Goal: Task Accomplishment & Management: Use online tool/utility

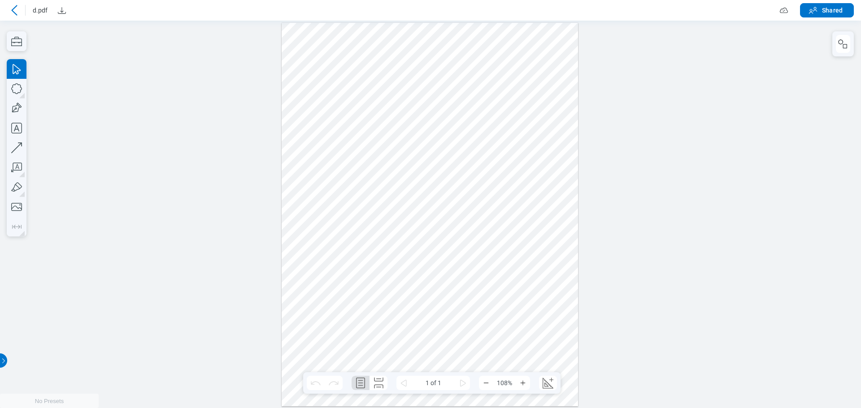
click at [13, 9] on icon at bounding box center [14, 10] width 11 height 11
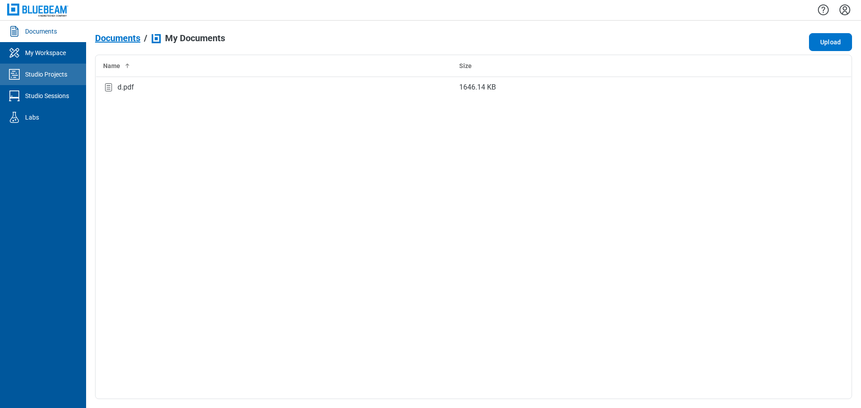
click at [55, 77] on div "Studio Projects" at bounding box center [46, 74] width 42 height 9
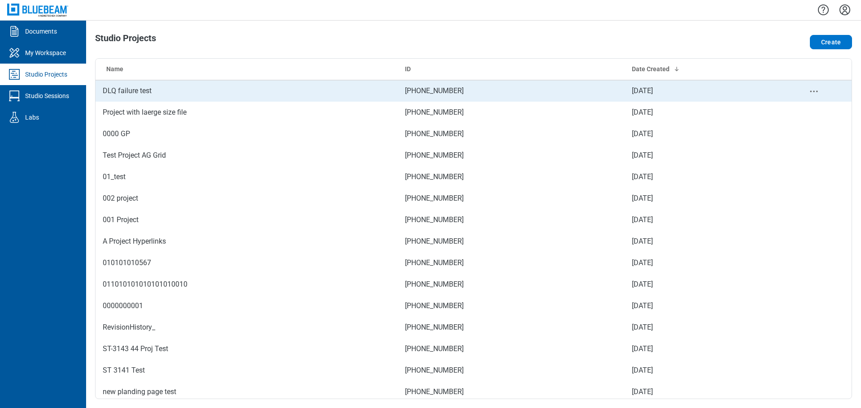
click at [151, 97] on td "DLQ failure test" at bounding box center [246, 91] width 302 height 22
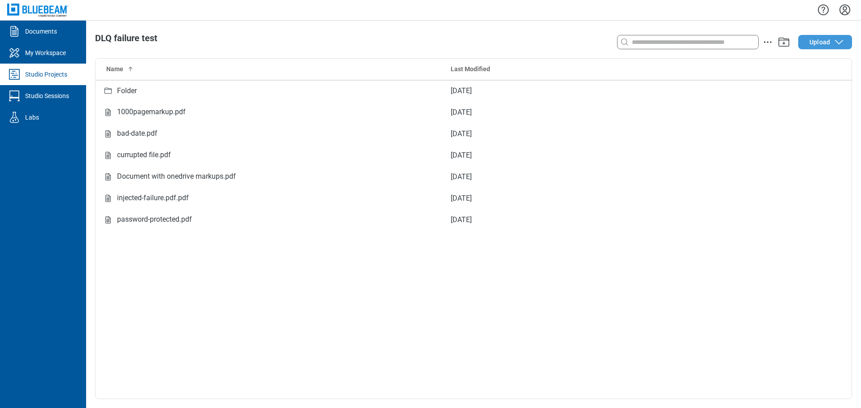
click at [843, 46] on button "Upload" at bounding box center [825, 42] width 54 height 14
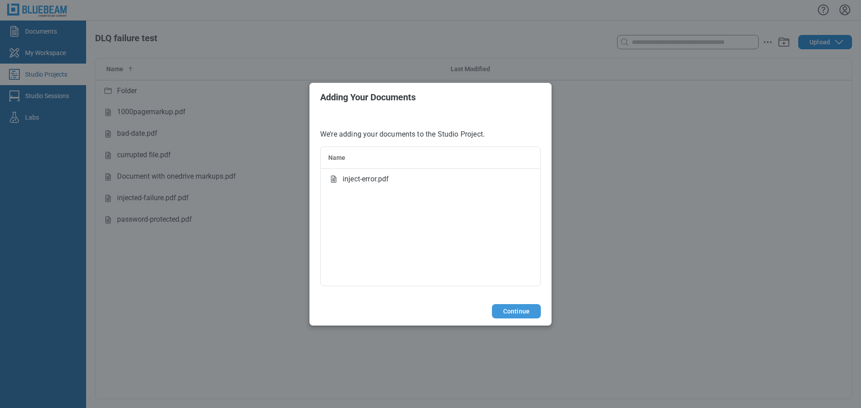
click at [514, 314] on button "Continue" at bounding box center [516, 311] width 49 height 14
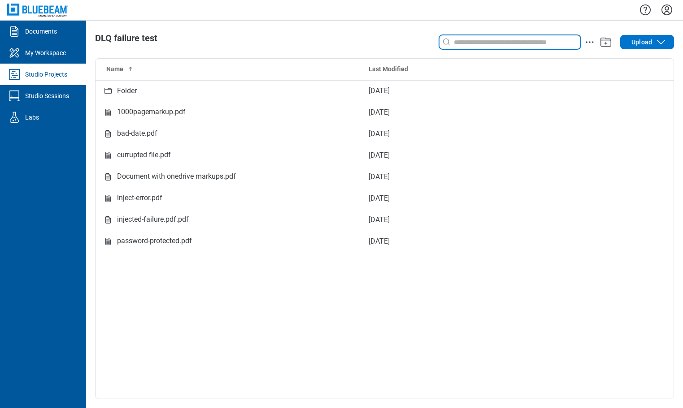
click at [479, 46] on input at bounding box center [516, 42] width 128 height 10
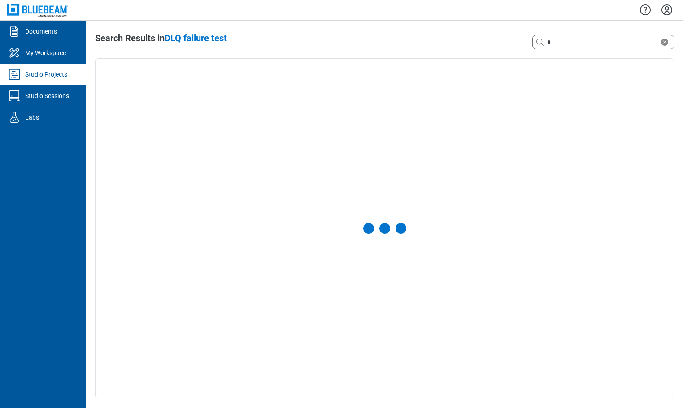
select select "**********"
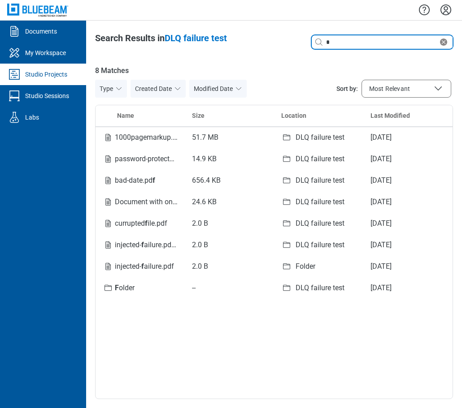
click at [339, 42] on input "*" at bounding box center [381, 42] width 114 height 10
type input "*"
type input "**"
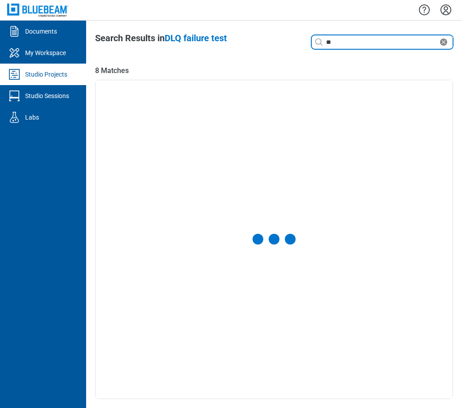
select select "**********"
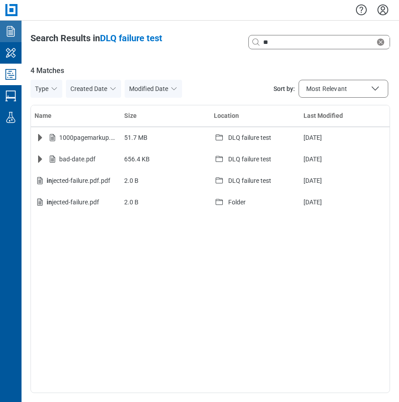
click at [9, 34] on icon "Documents" at bounding box center [11, 31] width 14 height 14
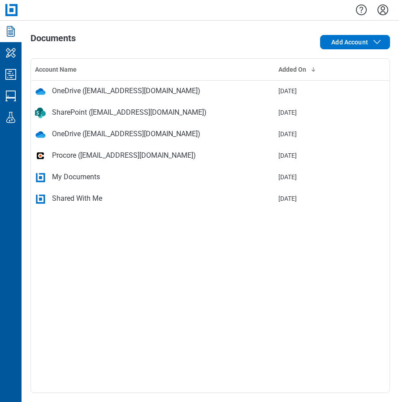
click at [12, 34] on icon "Documents" at bounding box center [11, 31] width 14 height 14
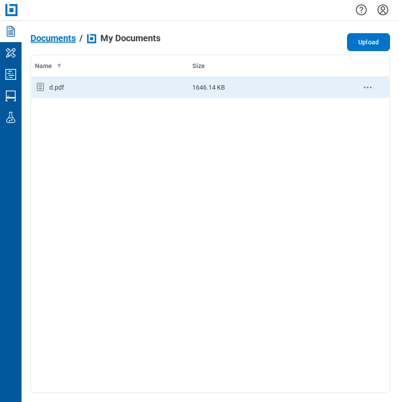
click at [67, 88] on div "d.pdf" at bounding box center [110, 88] width 150 height 12
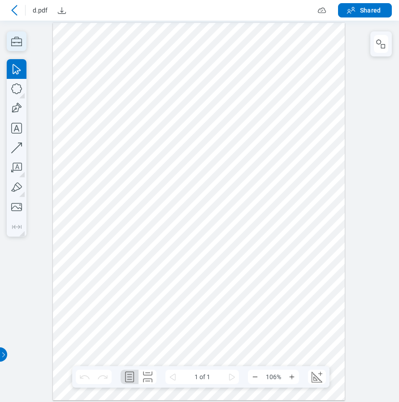
click at [23, 43] on icon "button" at bounding box center [17, 41] width 20 height 20
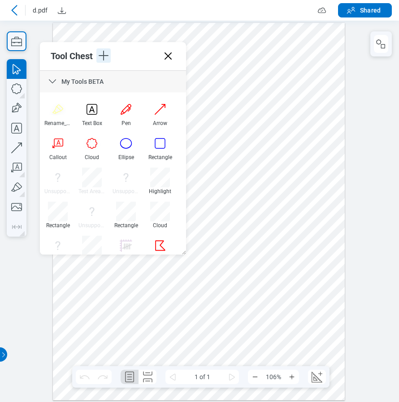
click at [106, 60] on icon "button" at bounding box center [103, 55] width 14 height 14
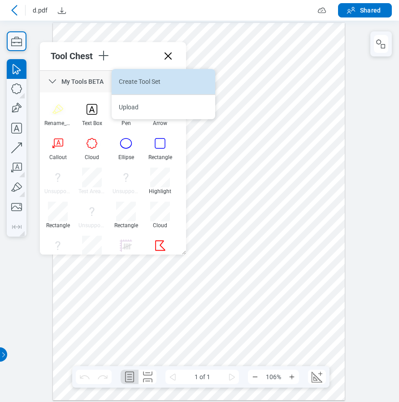
click at [131, 85] on li "Create Tool Set" at bounding box center [164, 81] width 104 height 25
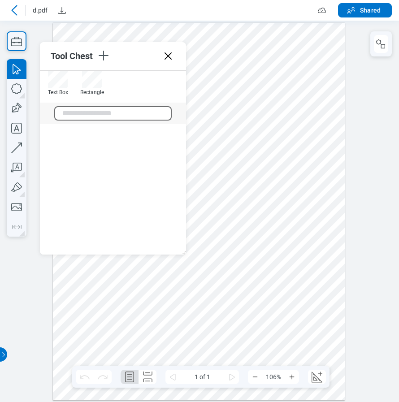
scroll to position [990, 0]
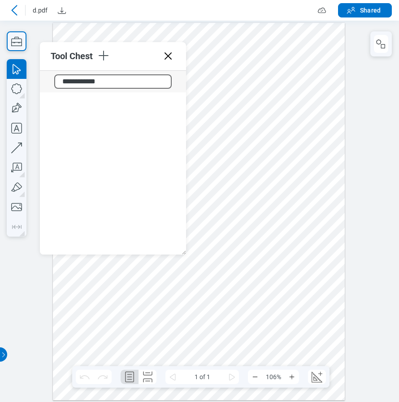
type input "**********"
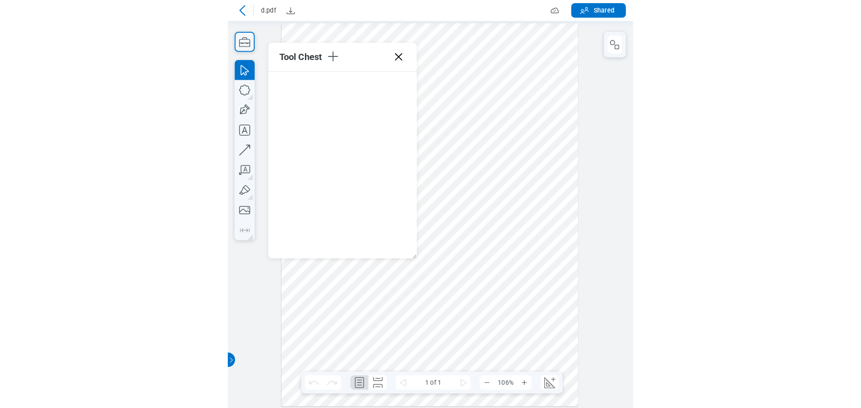
scroll to position [0, 0]
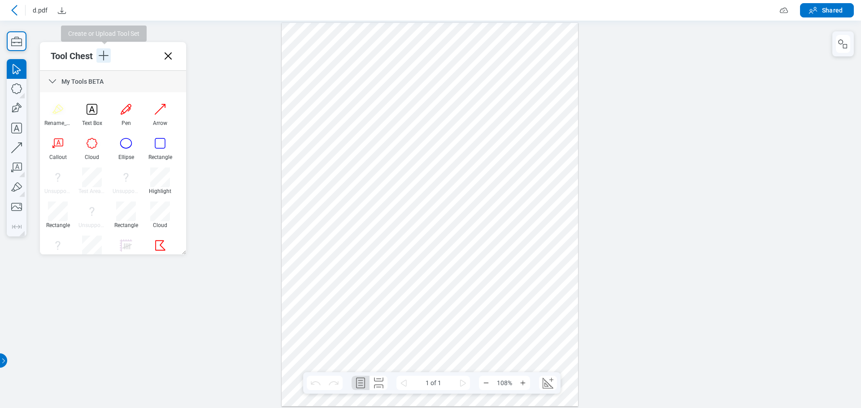
click at [106, 57] on icon "button" at bounding box center [103, 55] width 14 height 14
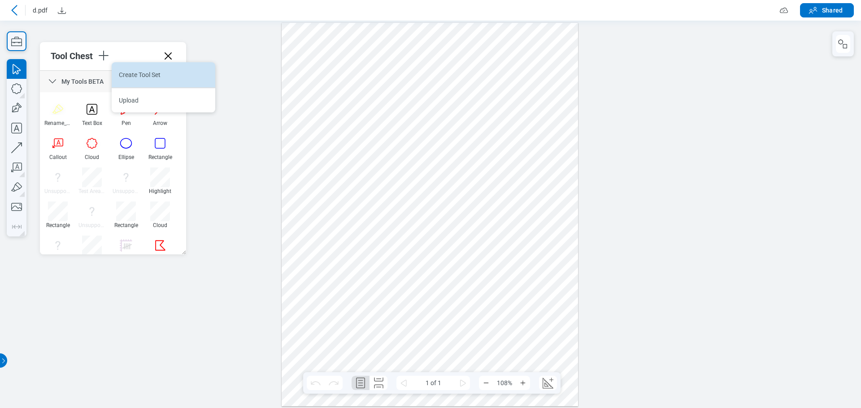
click at [129, 74] on li "Create Tool Set" at bounding box center [164, 74] width 104 height 25
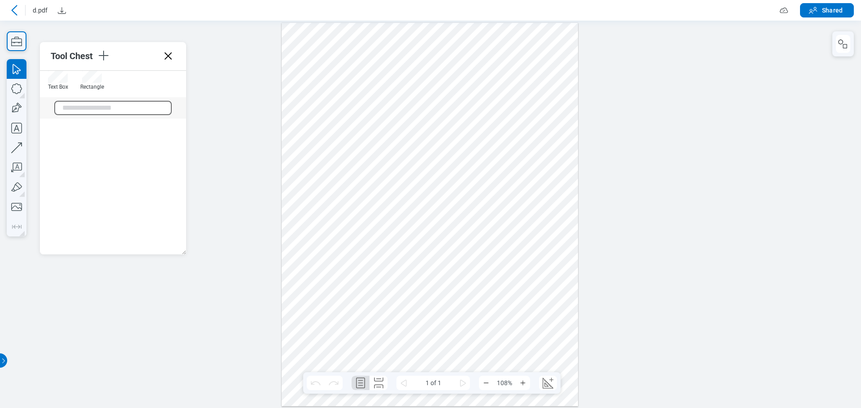
scroll to position [990, 0]
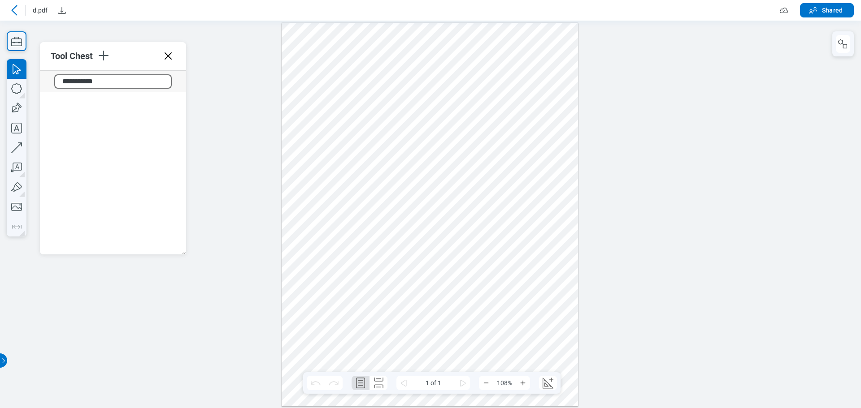
type input "**********"
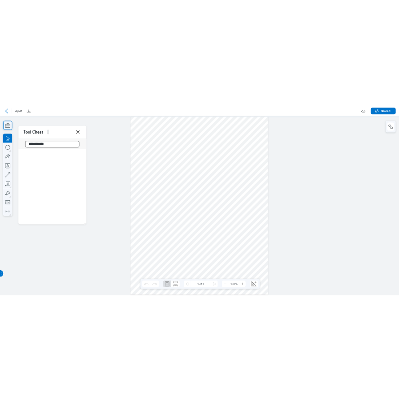
scroll to position [869, 0]
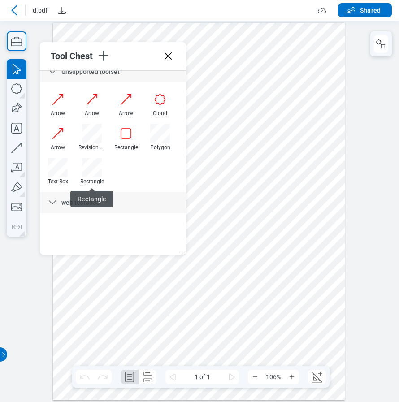
drag, startPoint x: 105, startPoint y: 202, endPoint x: 111, endPoint y: 199, distance: 7.0
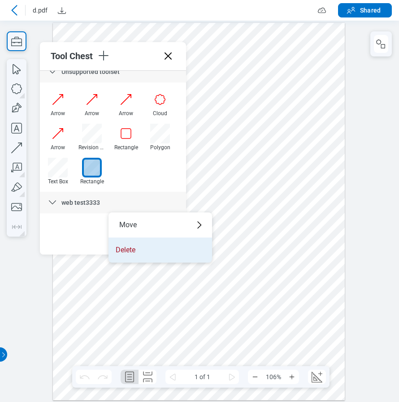
click at [129, 252] on li "Delete" at bounding box center [160, 250] width 104 height 25
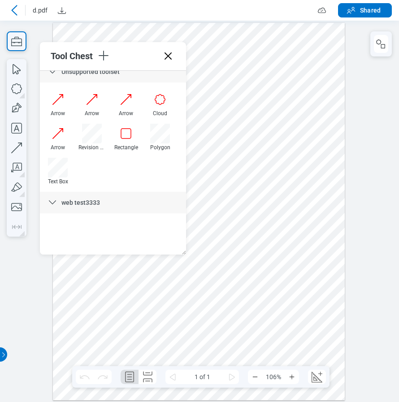
click at [80, 201] on span "web test3333" at bounding box center [80, 202] width 39 height 7
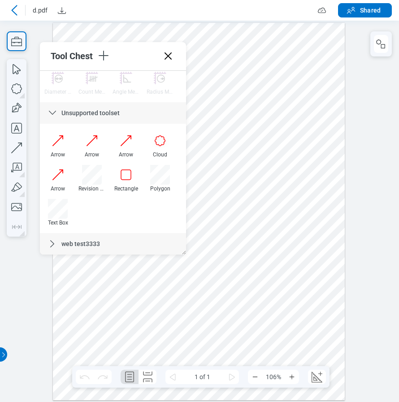
scroll to position [827, 0]
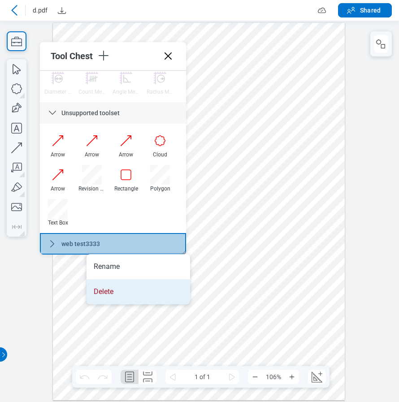
click at [101, 294] on li "Delete" at bounding box center [139, 291] width 104 height 25
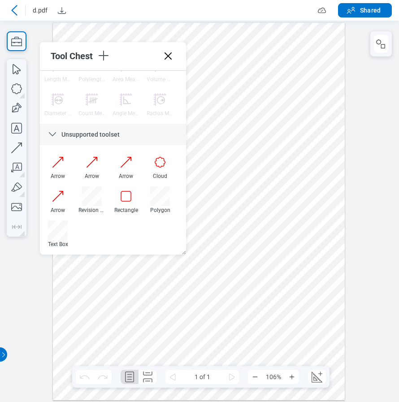
scroll to position [806, 0]
click at [103, 54] on icon "button" at bounding box center [103, 55] width 14 height 14
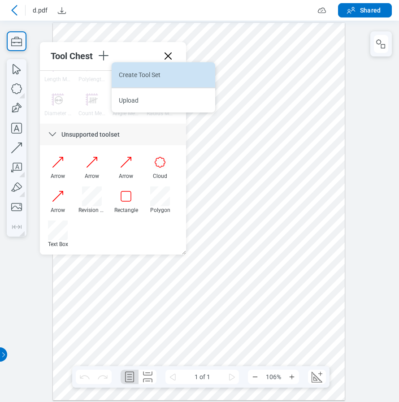
click at [138, 73] on li "Create Tool Set" at bounding box center [164, 74] width 104 height 25
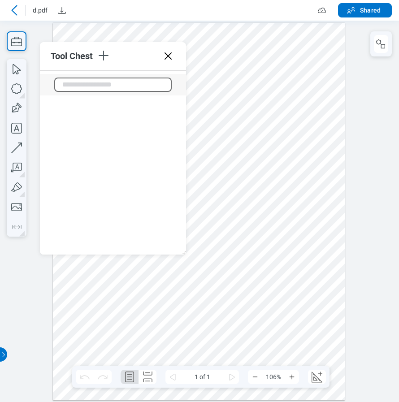
scroll to position [990, 0]
type input "**********"
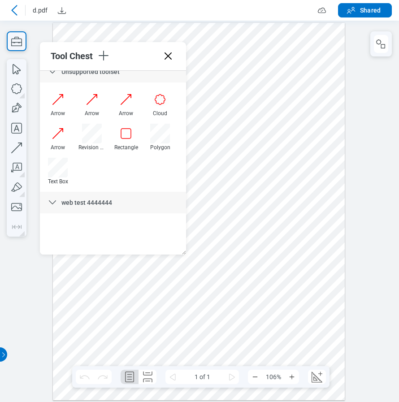
scroll to position [869, 0]
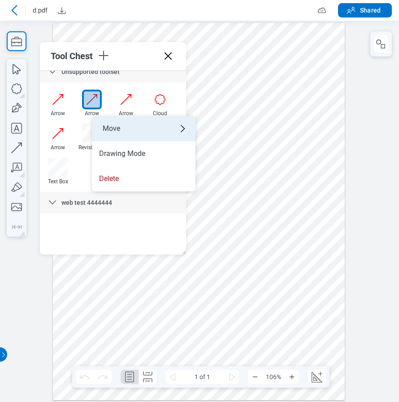
click at [116, 132] on div "Move" at bounding box center [144, 128] width 104 height 25
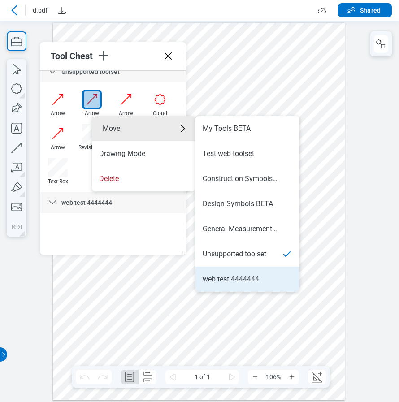
click at [235, 281] on div "web test 4444444" at bounding box center [231, 279] width 56 height 10
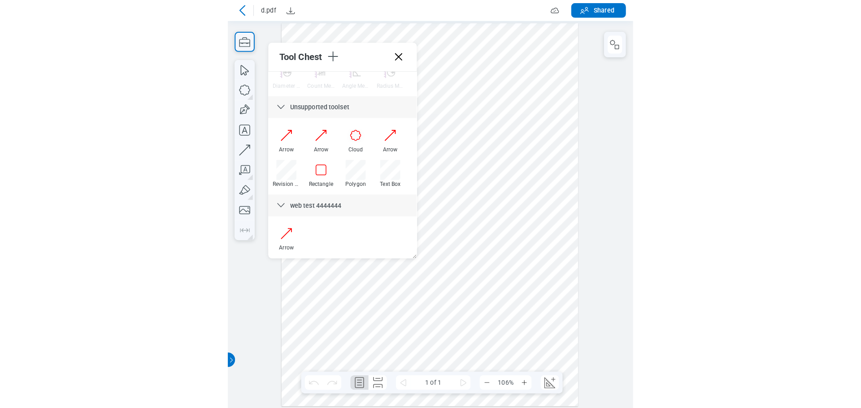
scroll to position [835, 0]
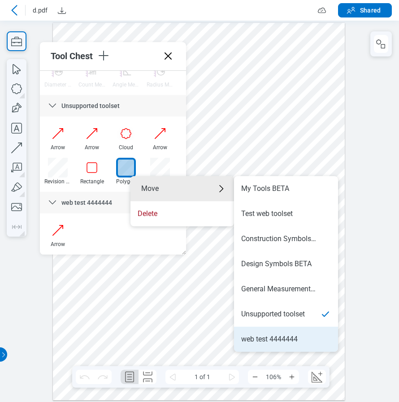
click at [269, 341] on div "web test 4444444" at bounding box center [269, 339] width 56 height 10
